Goal: Information Seeking & Learning: Learn about a topic

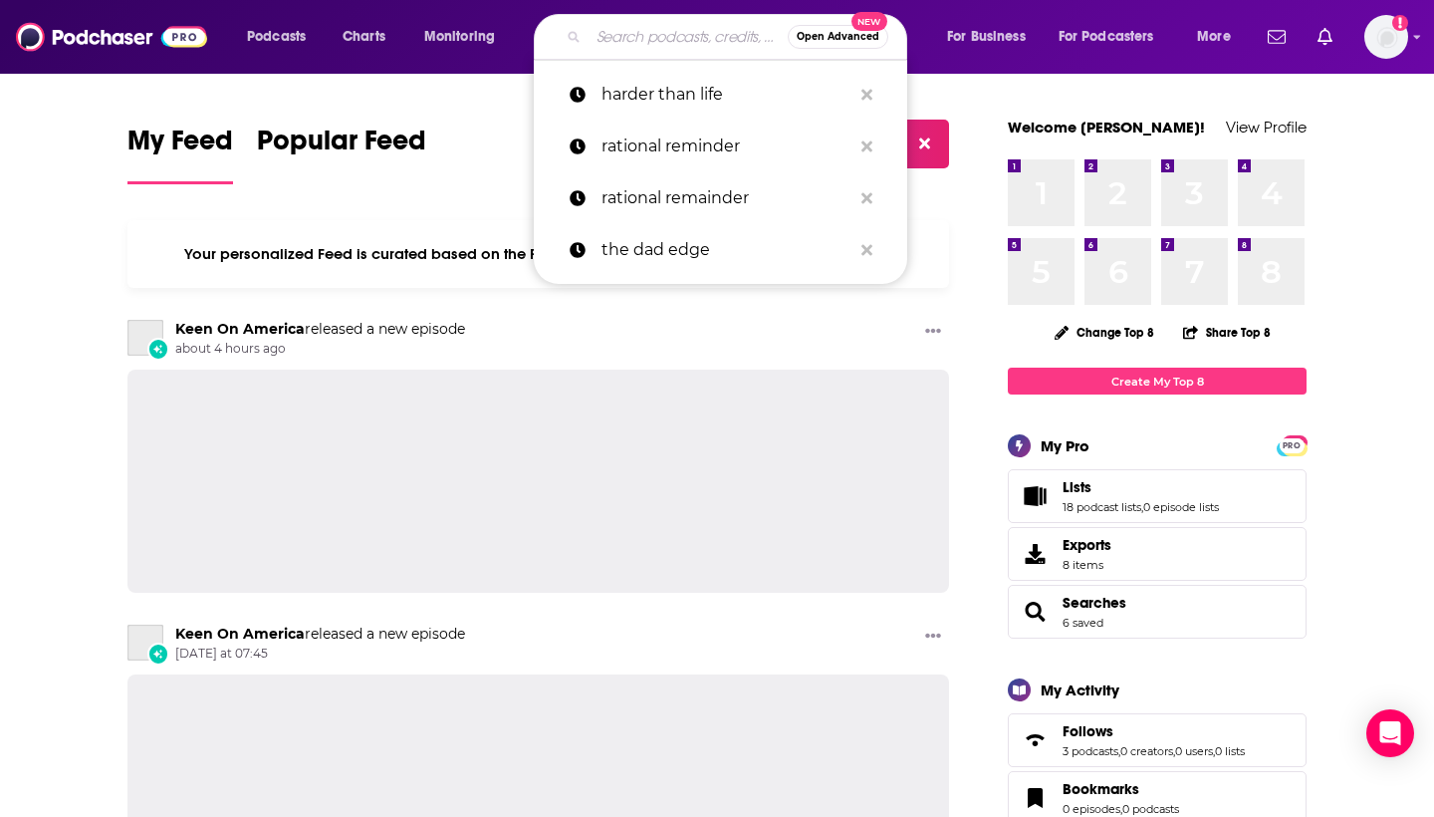
click at [639, 50] on input "Search podcasts, credits, & more..." at bounding box center [688, 37] width 199 height 32
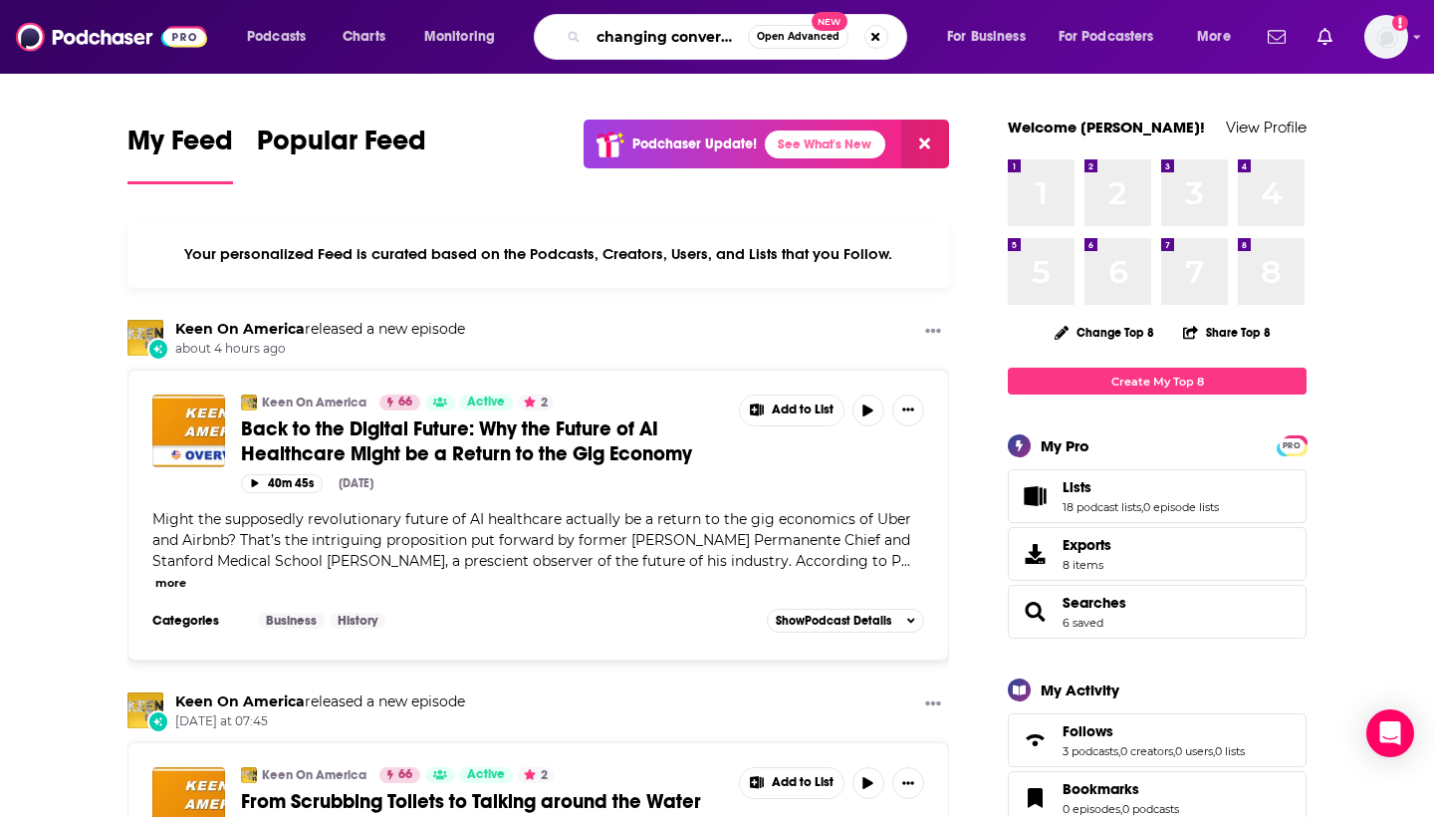
type input "changing conversations"
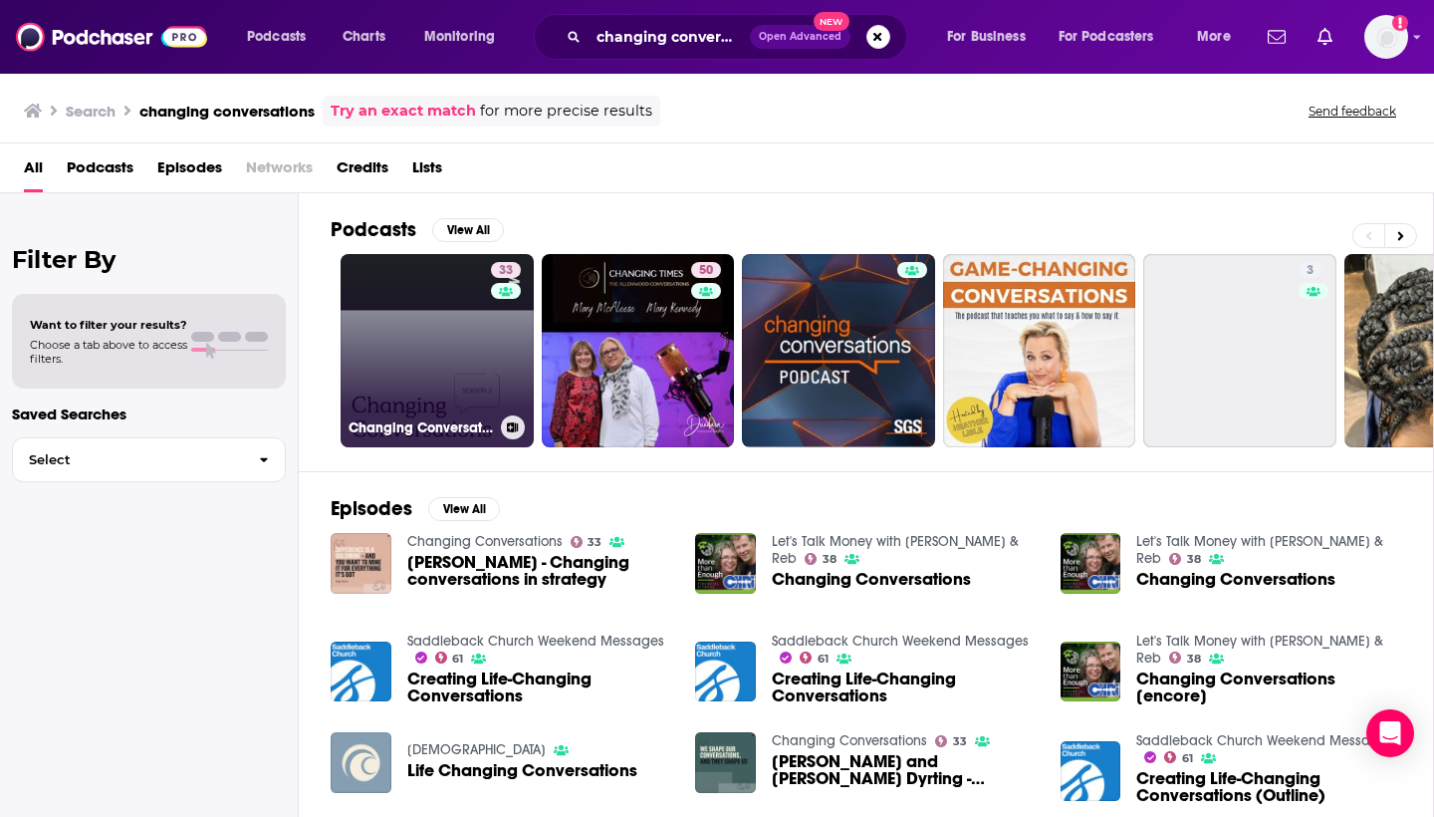
click at [455, 318] on link "33 Changing Conversations" at bounding box center [437, 350] width 193 height 193
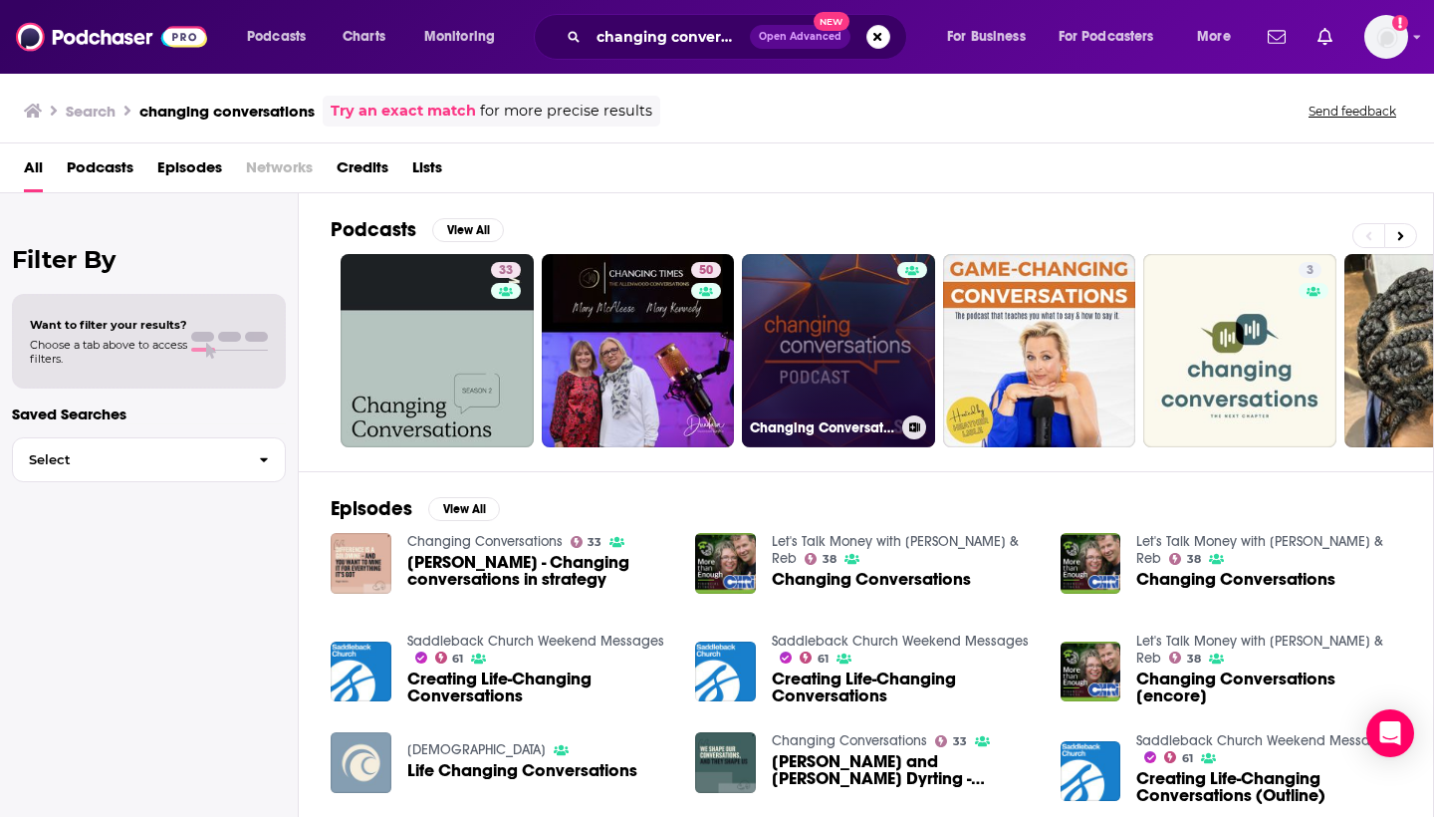
click at [835, 297] on link "Changing Conversations Podcast" at bounding box center [838, 350] width 193 height 193
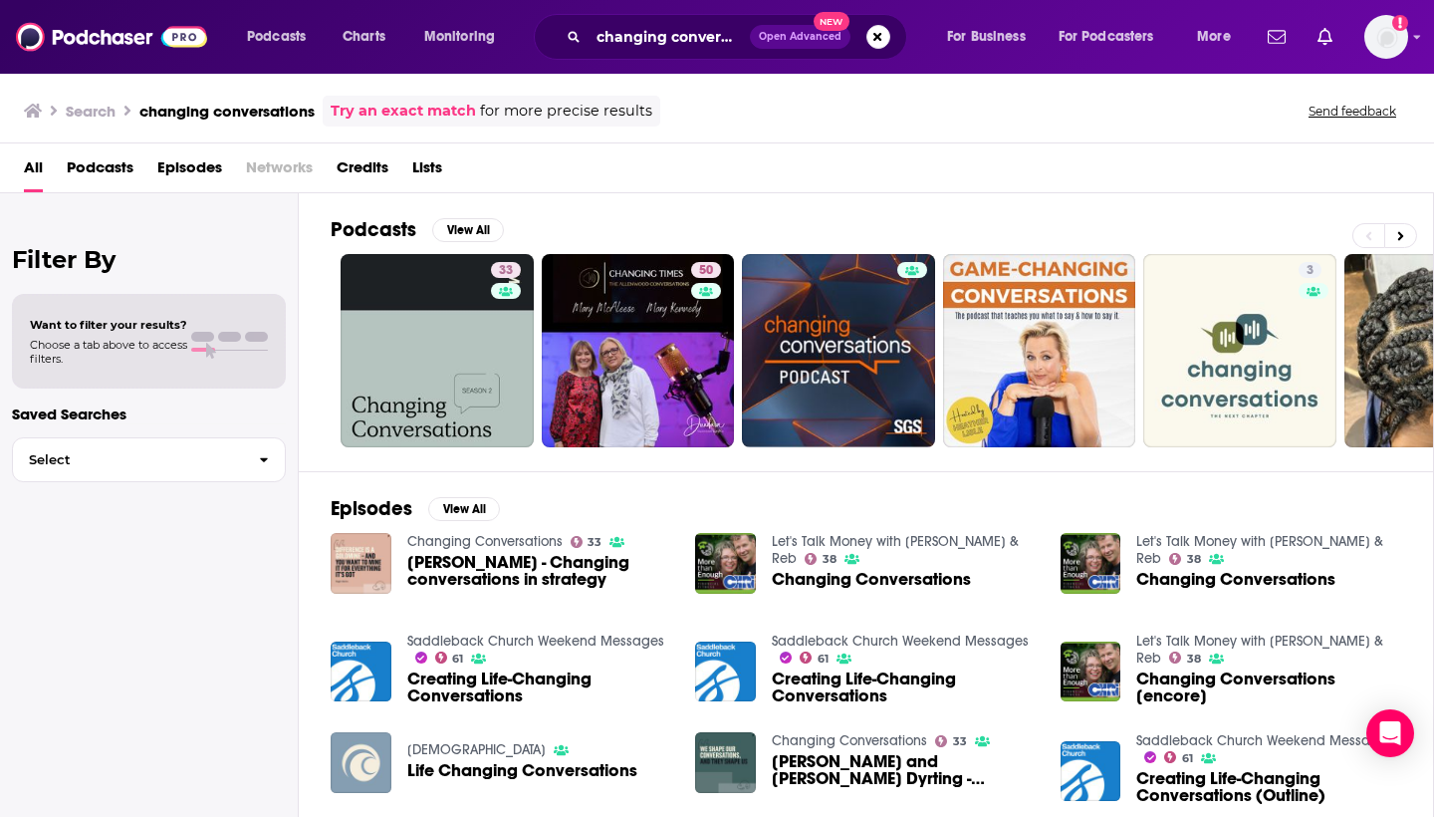
click at [666, 18] on div "changing conversations Open Advanced New" at bounding box center [720, 37] width 373 height 46
click at [650, 30] on input "changing conversations" at bounding box center [669, 37] width 161 height 32
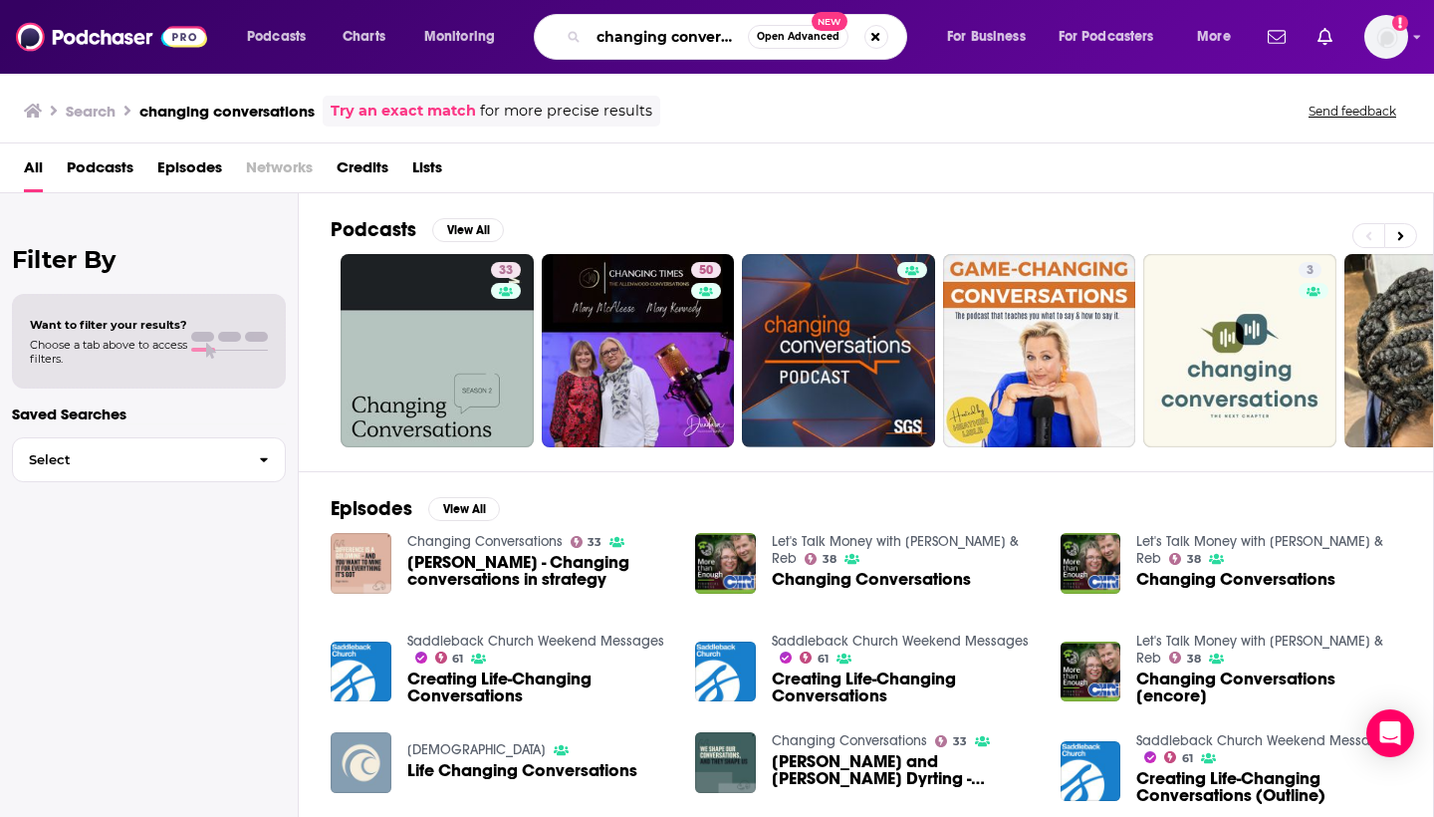
click at [650, 30] on input "changing conversations" at bounding box center [668, 37] width 159 height 32
type input "together apart"
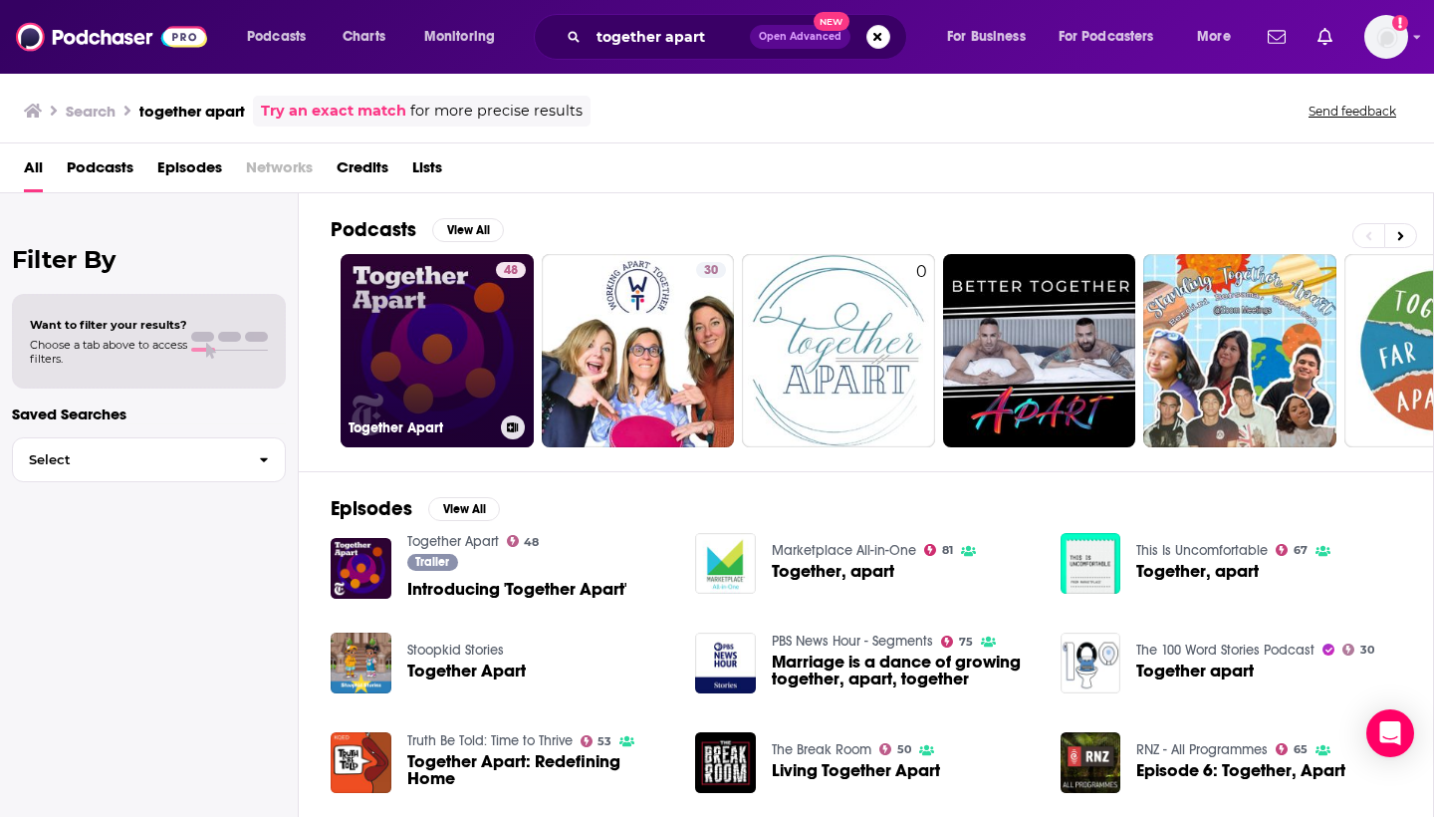
click at [445, 336] on link "48 Together Apart" at bounding box center [437, 350] width 193 height 193
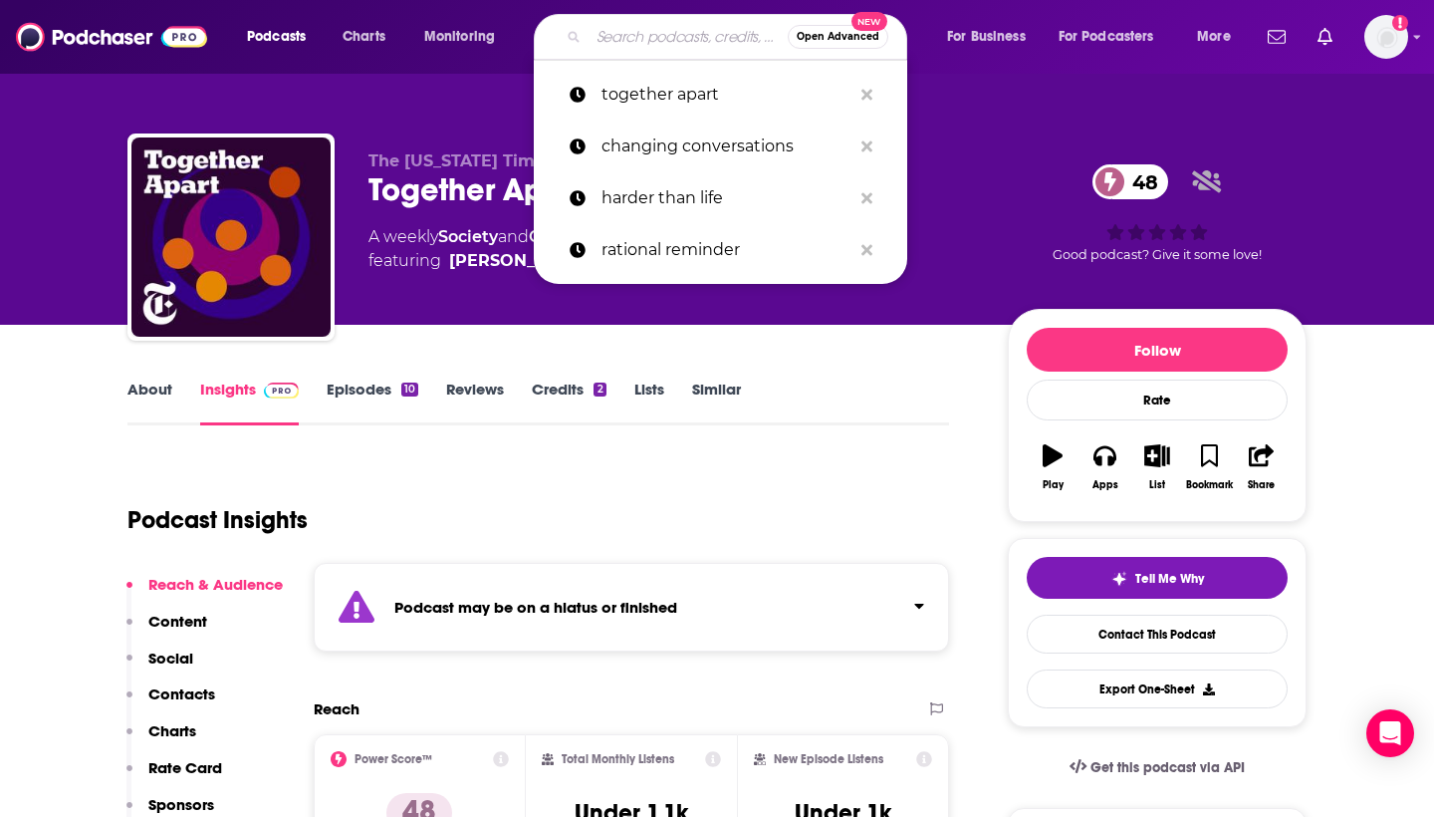
click at [683, 30] on input "Search podcasts, credits, & more..." at bounding box center [688, 37] width 199 height 32
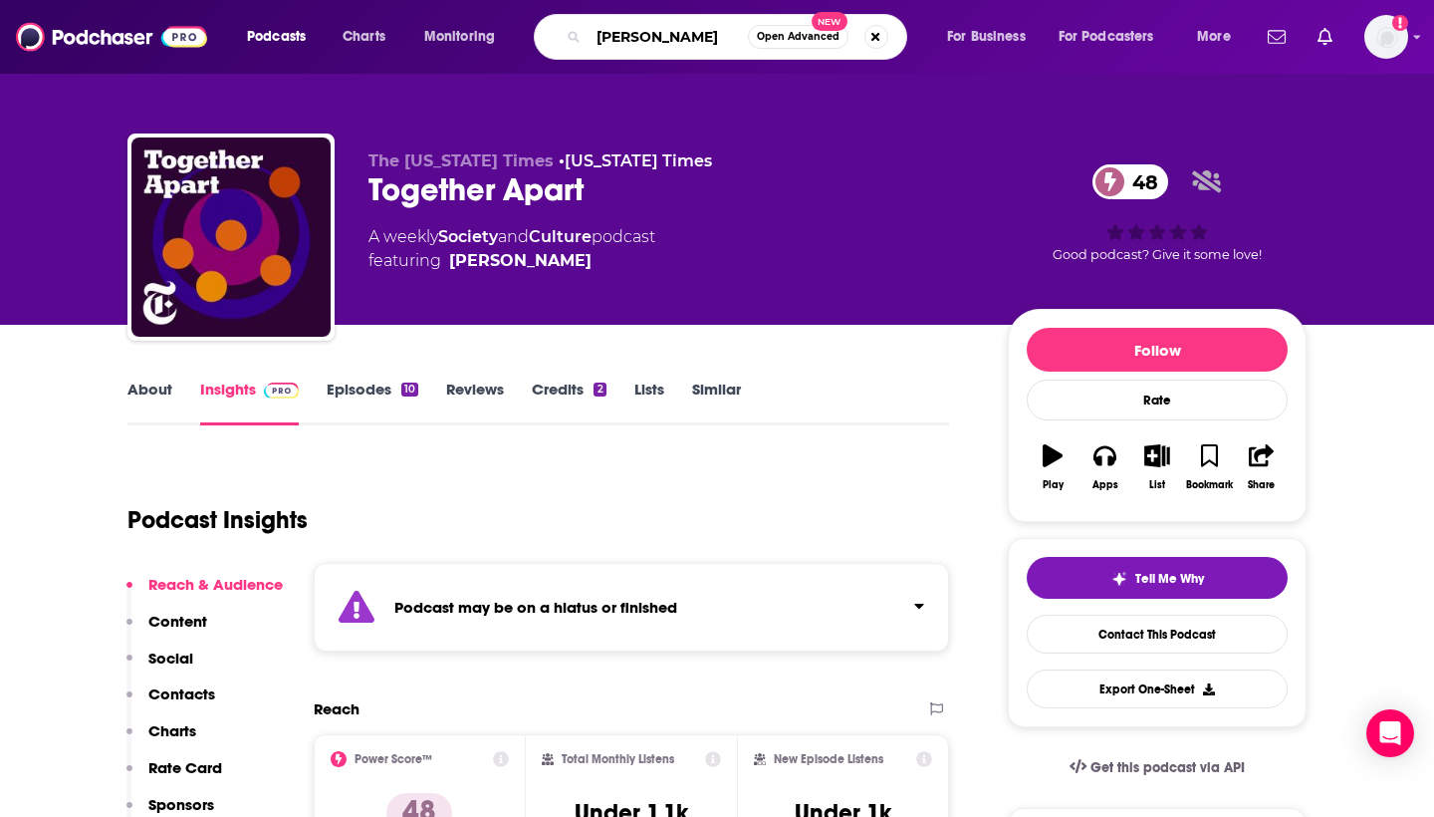
type input "[PERSON_NAME]"
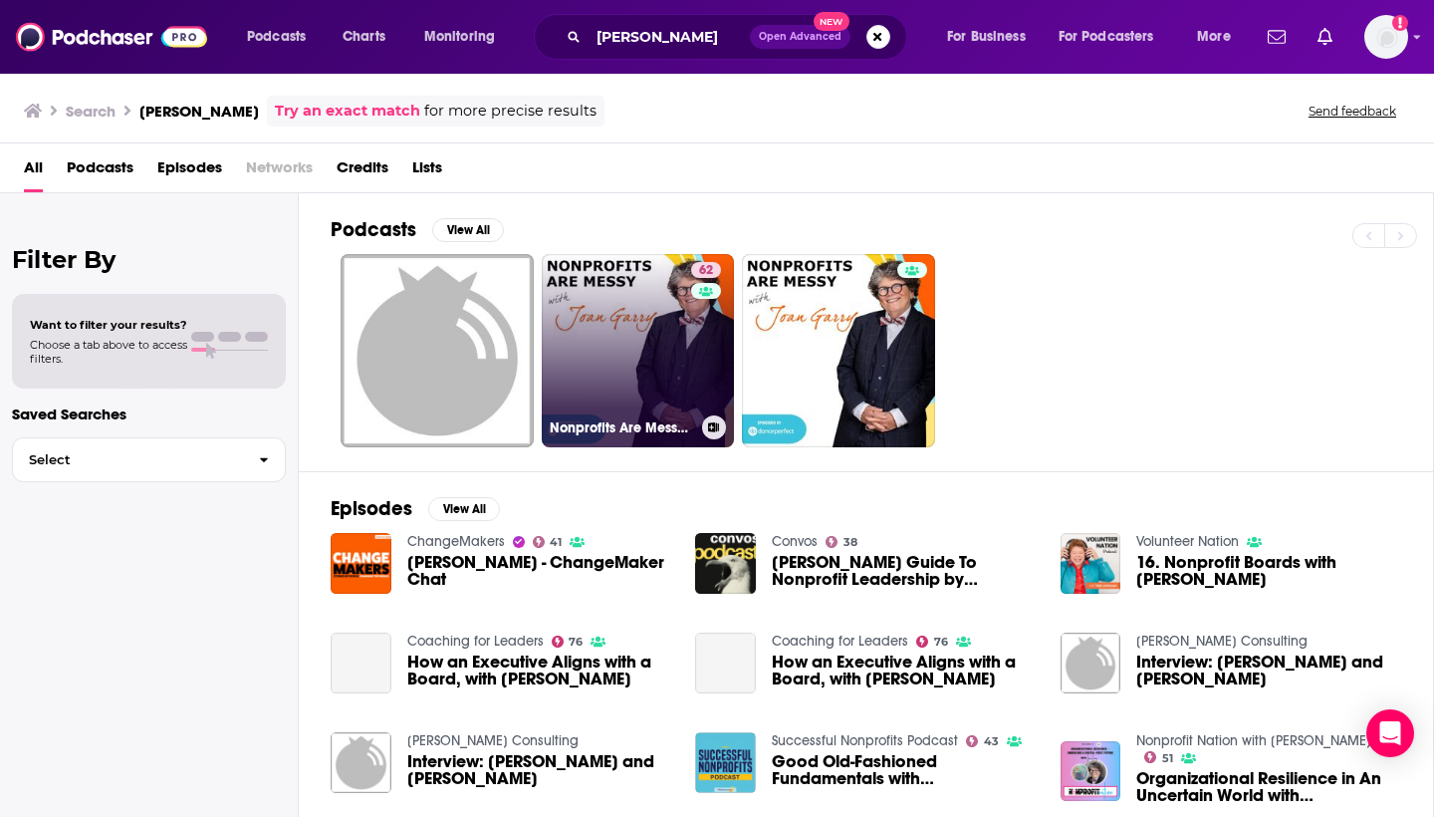
click at [625, 330] on link "62 Nonprofits Are Messy: Lessons in Leadership | Fundraising | Board Developmen…" at bounding box center [638, 350] width 193 height 193
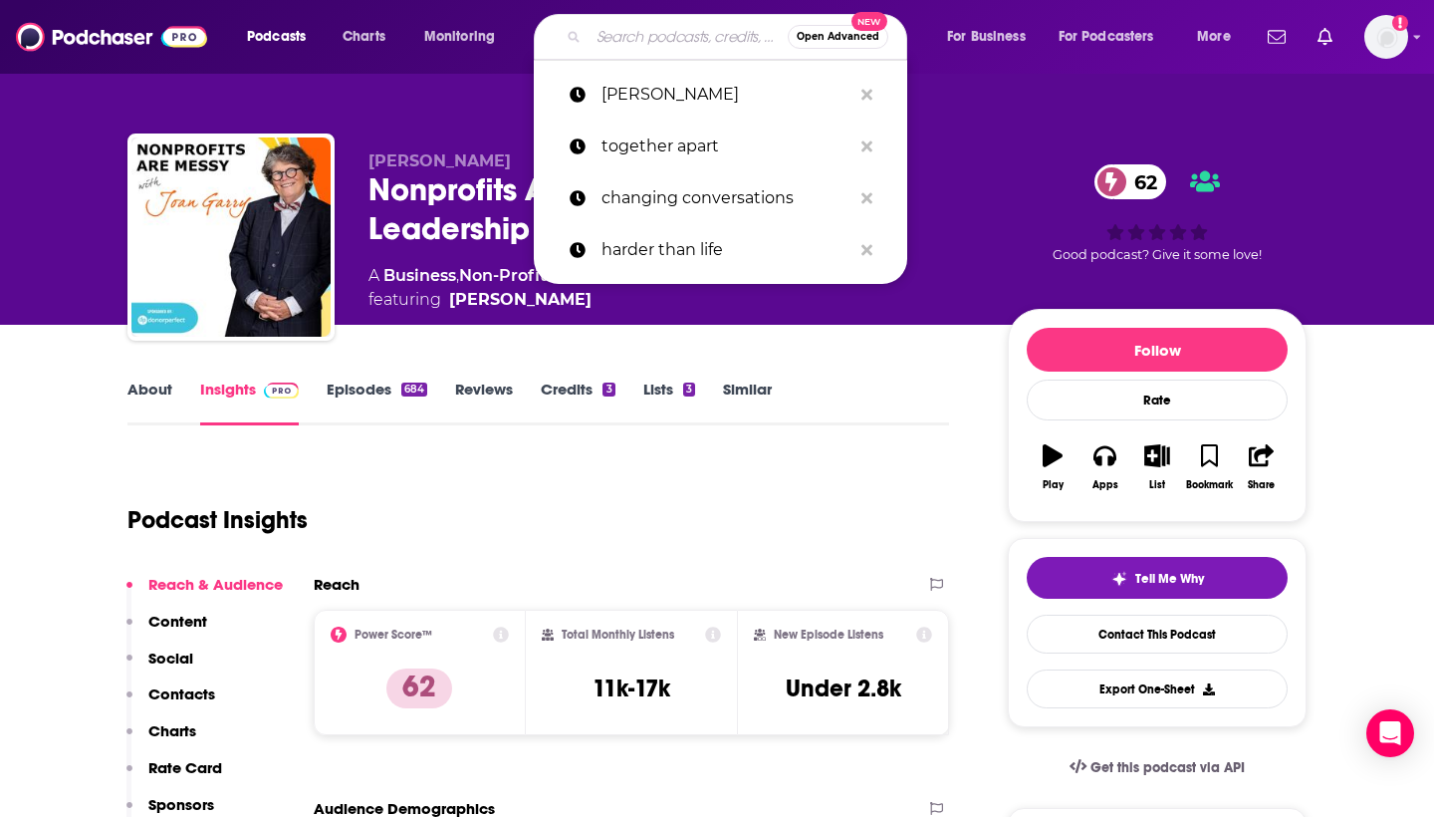
click at [655, 33] on input "Search podcasts, credits, & more..." at bounding box center [688, 37] width 199 height 32
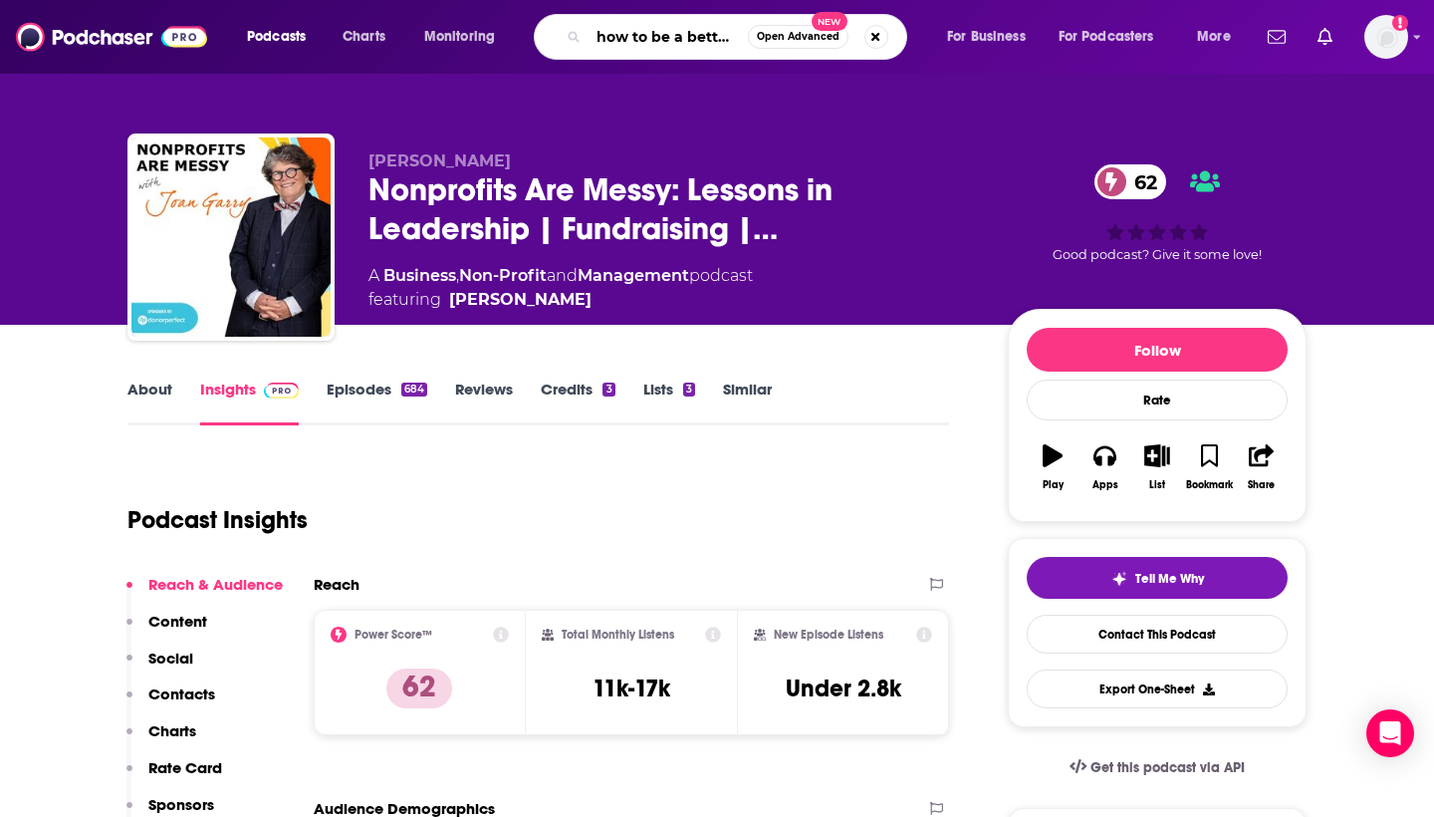
type input "how to be a better human"
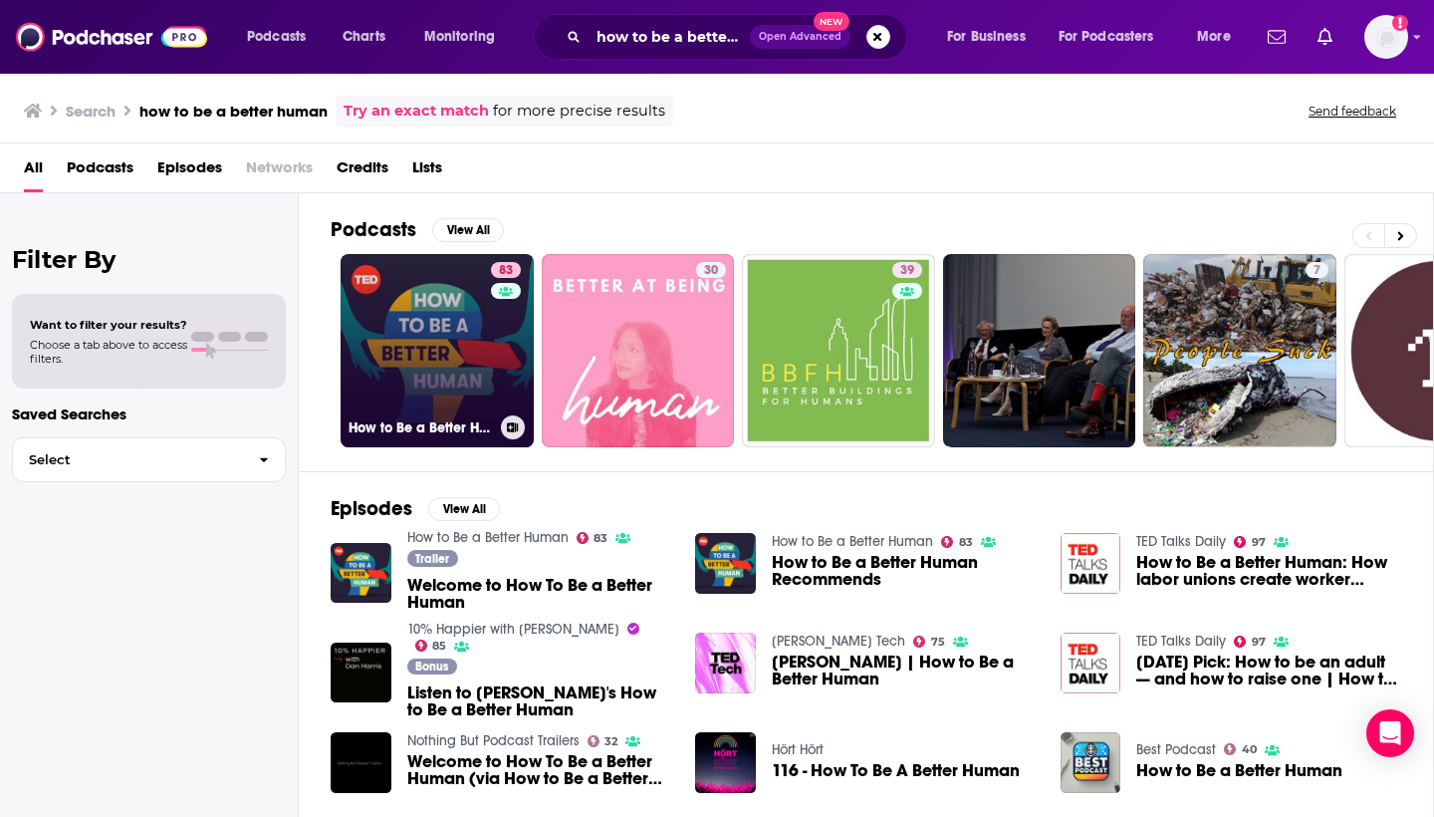
click at [488, 311] on link "83 How to Be a Better Human" at bounding box center [437, 350] width 193 height 193
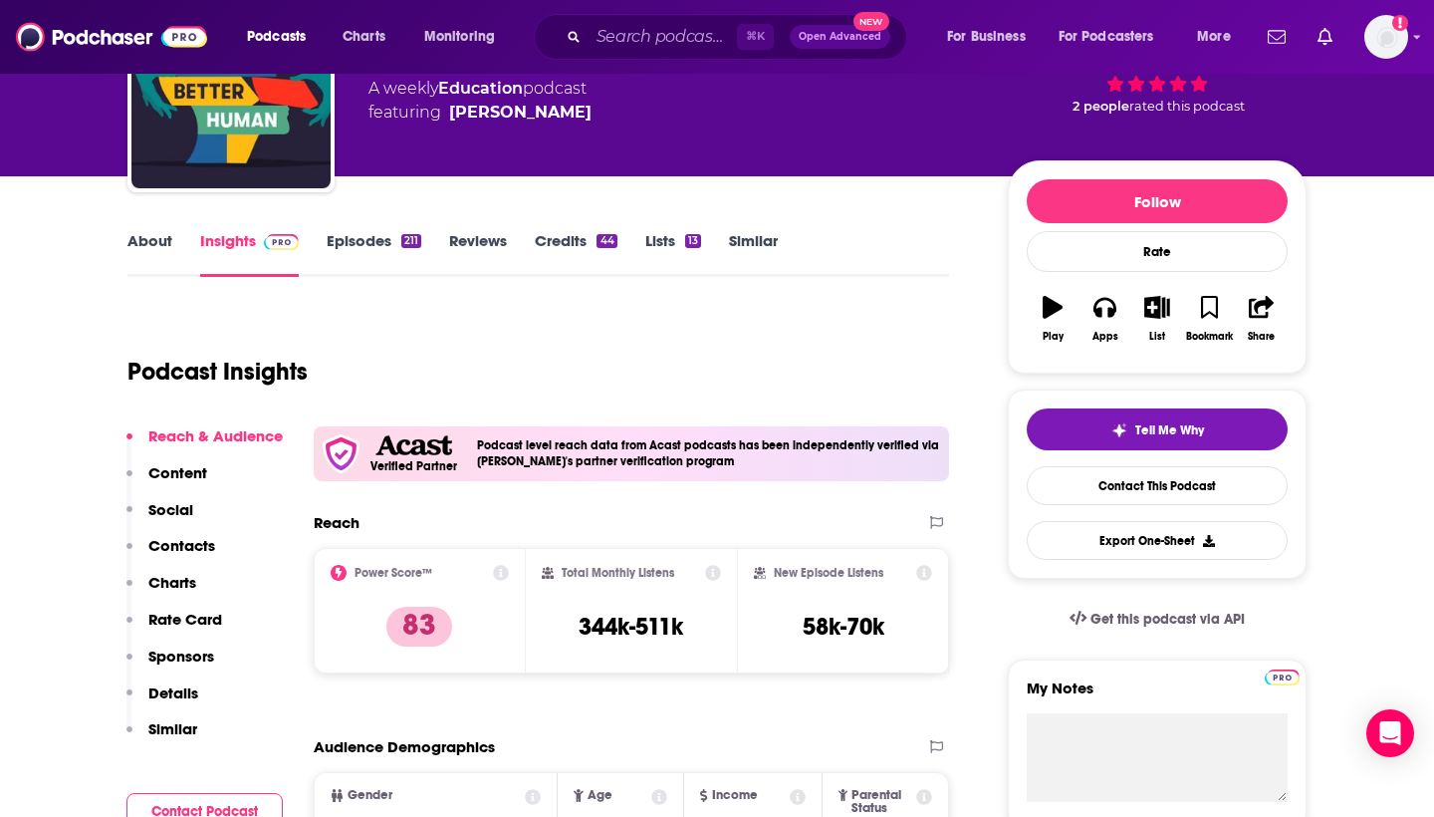
scroll to position [162, 0]
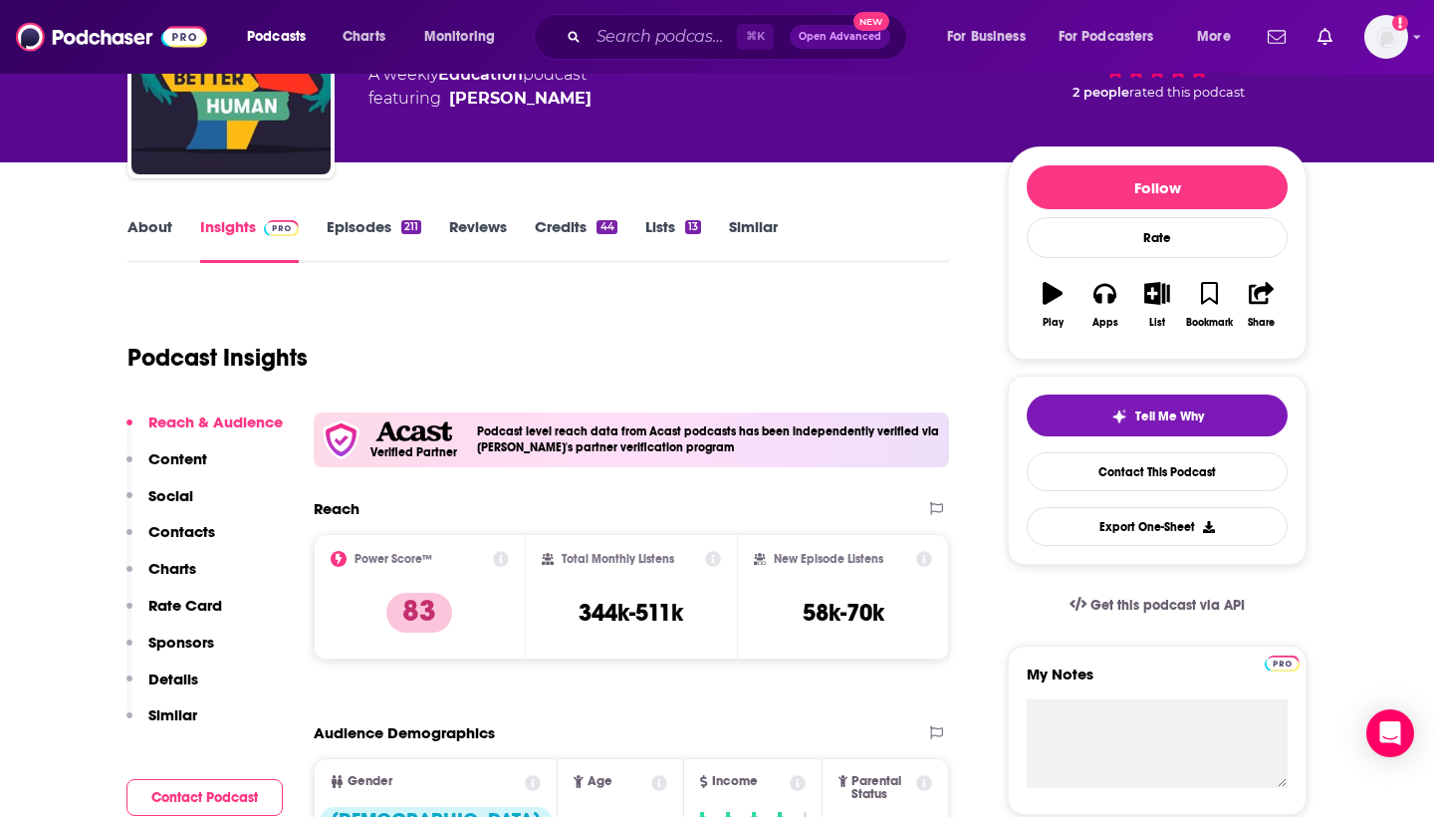
click at [201, 527] on p "Contacts" at bounding box center [181, 531] width 67 height 19
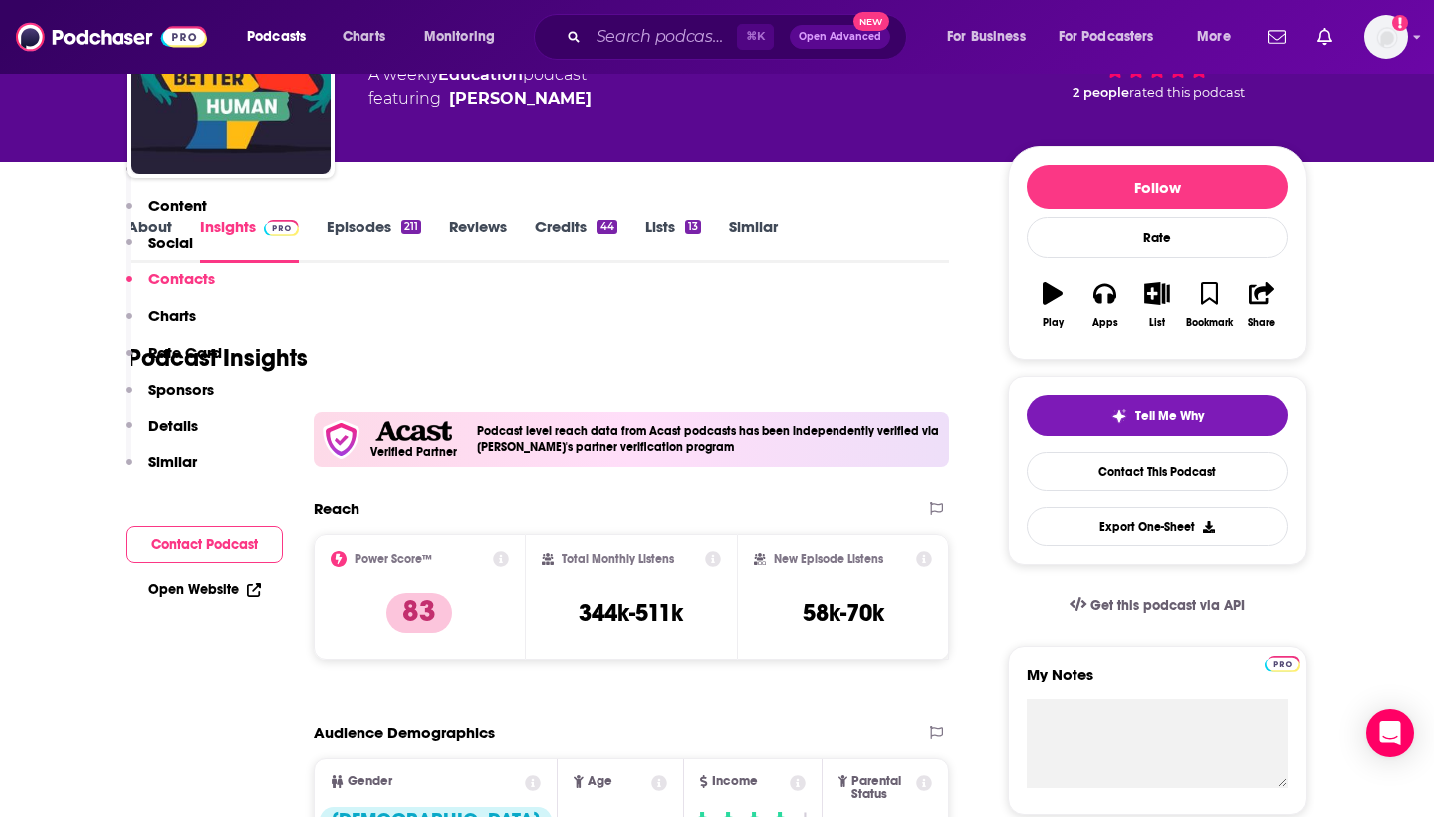
scroll to position [1665, 0]
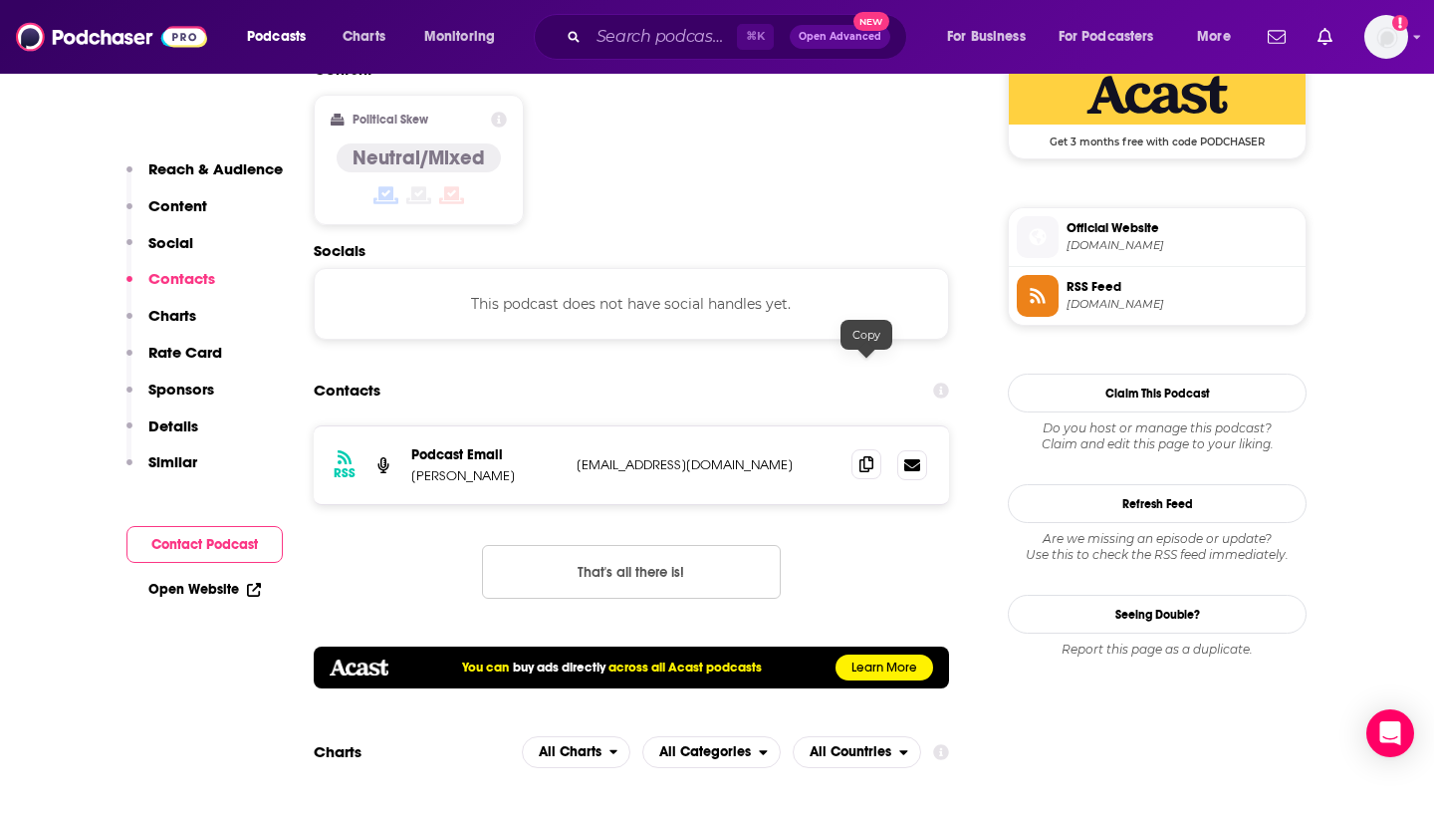
click at [870, 456] on icon at bounding box center [866, 464] width 14 height 16
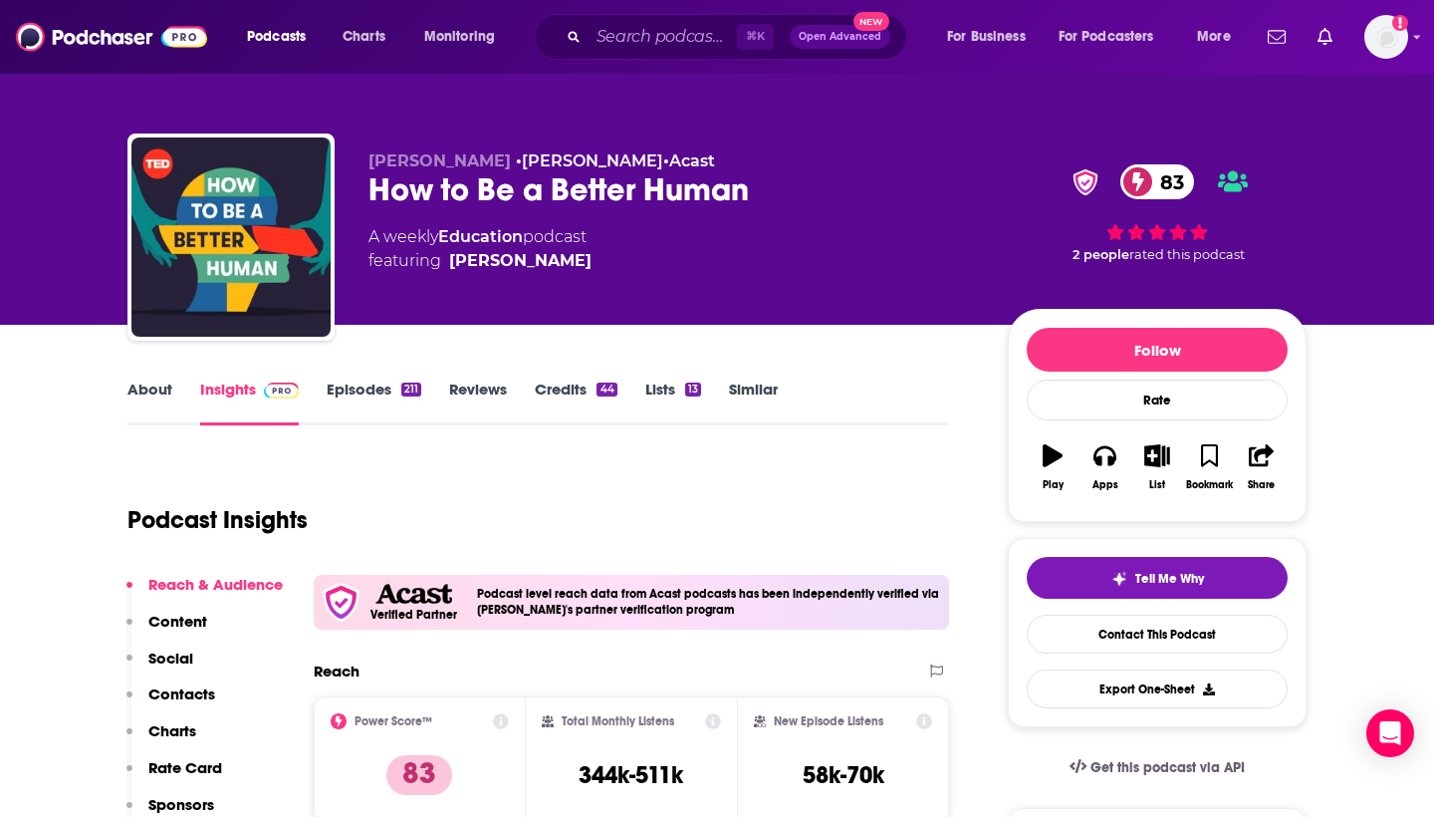
scroll to position [0, 0]
